Goal: Information Seeking & Learning: Check status

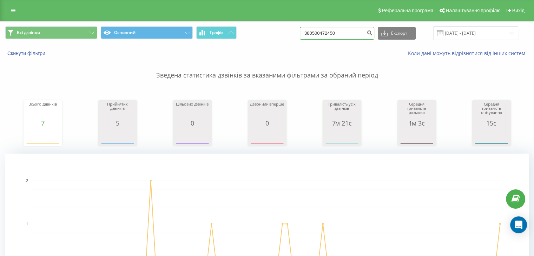
drag, startPoint x: 353, startPoint y: 32, endPoint x: 167, endPoint y: 14, distance: 187.1
paste input "959483409"
type input "959483409"
click at [372, 33] on icon "submit" at bounding box center [369, 32] width 6 height 4
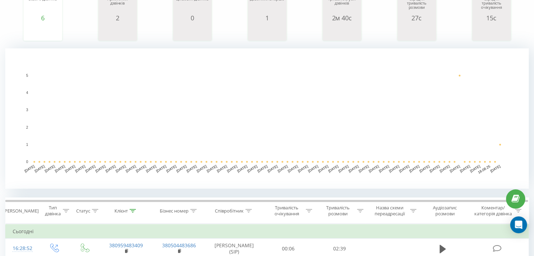
scroll to position [140, 0]
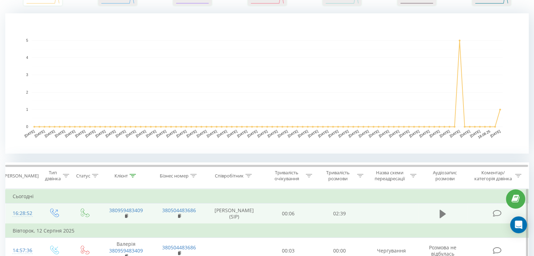
click at [437, 216] on button at bounding box center [442, 214] width 11 height 11
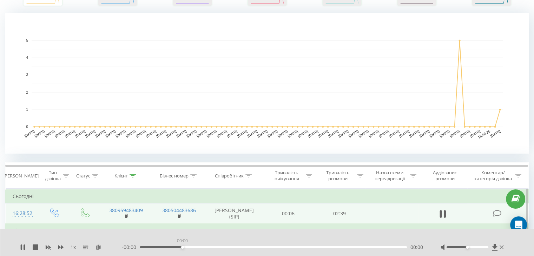
click at [181, 247] on div "00:00" at bounding box center [273, 247] width 267 height 2
click at [179, 247] on div "00:00" at bounding box center [273, 247] width 267 height 2
click at [197, 247] on div "00:27" at bounding box center [273, 247] width 267 height 2
click at [169, 247] on div "00:35" at bounding box center [273, 247] width 267 height 2
click at [25, 247] on icon at bounding box center [23, 248] width 6 height 6
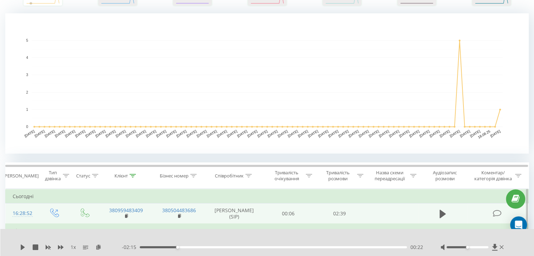
scroll to position [0, 0]
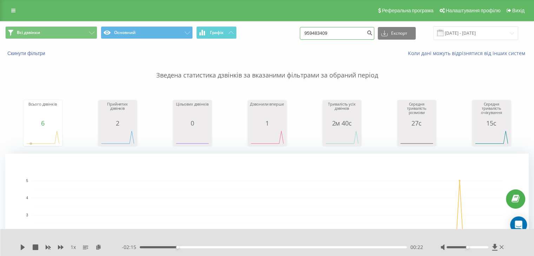
drag, startPoint x: 329, startPoint y: 31, endPoint x: 254, endPoint y: 25, distance: 75.3
click at [260, 26] on div "Всі дзвінки Основний Графік 959483409 Експорт .csv .xls .xlsx 20.05.2025 - 20.0…" at bounding box center [266, 33] width 533 height 24
paste input "380673520935"
type input "380673520935"
click at [372, 33] on button "submit" at bounding box center [369, 33] width 9 height 13
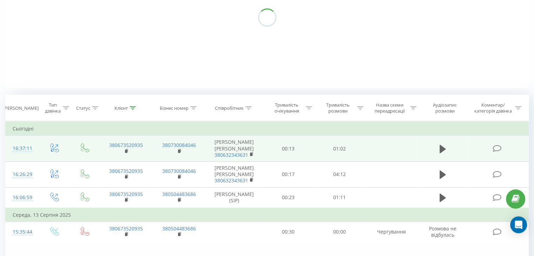
scroll to position [159, 0]
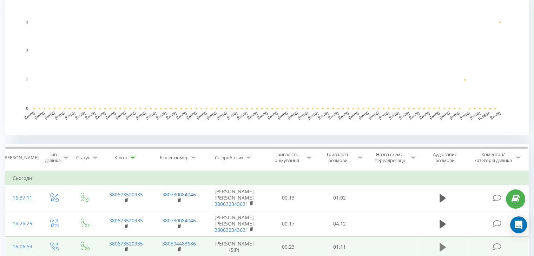
click at [438, 249] on button at bounding box center [442, 247] width 11 height 11
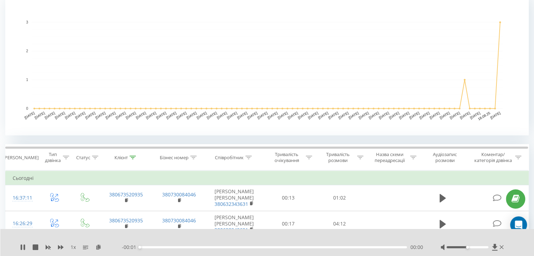
click at [161, 247] on div "00:00" at bounding box center [273, 247] width 267 height 2
click at [161, 247] on div "00:05" at bounding box center [273, 247] width 267 height 2
click at [180, 246] on div "00:10" at bounding box center [273, 247] width 267 height 2
click at [24, 250] on icon at bounding box center [23, 248] width 6 height 6
click at [21, 247] on icon at bounding box center [23, 248] width 4 height 6
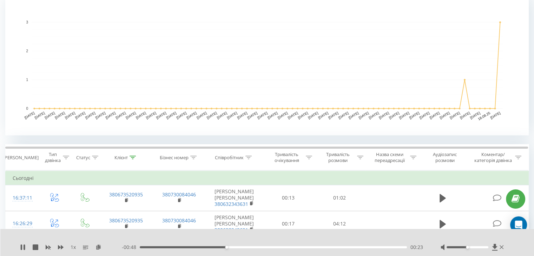
click at [21, 247] on icon at bounding box center [21, 248] width 1 height 6
click at [25, 247] on icon at bounding box center [23, 248] width 4 height 6
click at [223, 247] on div "00:22" at bounding box center [273, 247] width 267 height 2
click at [193, 243] on div "1 x - 00:46 00:25 00:25" at bounding box center [267, 242] width 534 height 27
click at [226, 247] on div "00:23" at bounding box center [273, 247] width 267 height 2
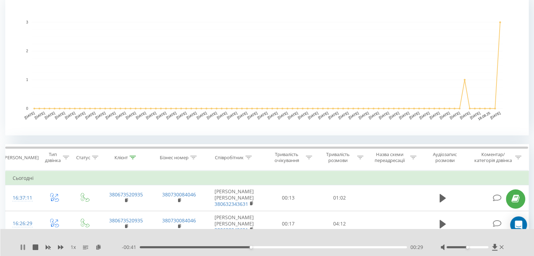
click at [24, 246] on icon at bounding box center [24, 248] width 1 height 6
